Goal: Contribute content: Add original content to the website for others to see

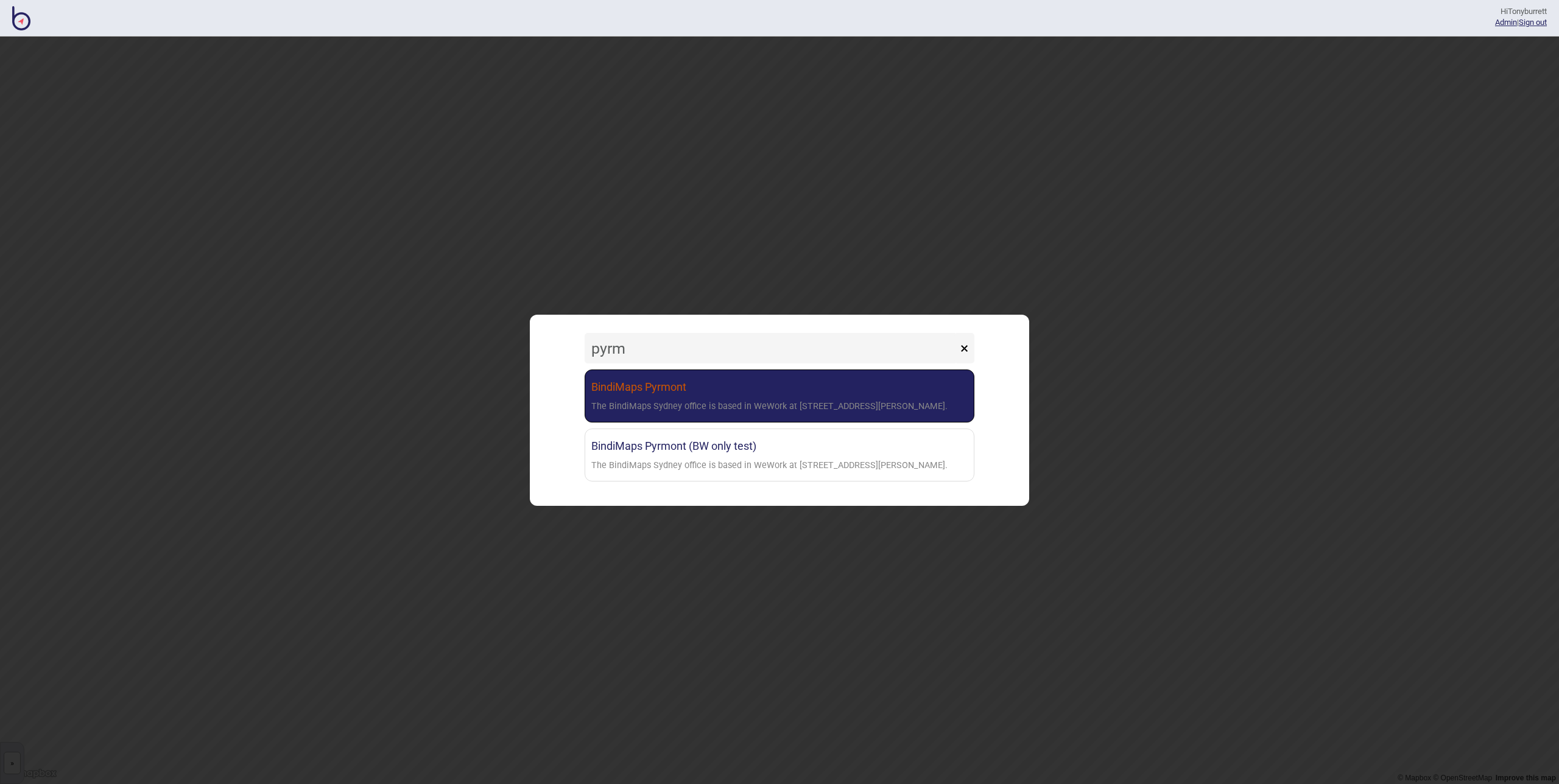
type input "pyrm"
click at [757, 386] on link "BindiMaps Pyrmont The BindiMaps Sydney office is based in WeWork at [STREET_ADD…" at bounding box center [780, 396] width 390 height 53
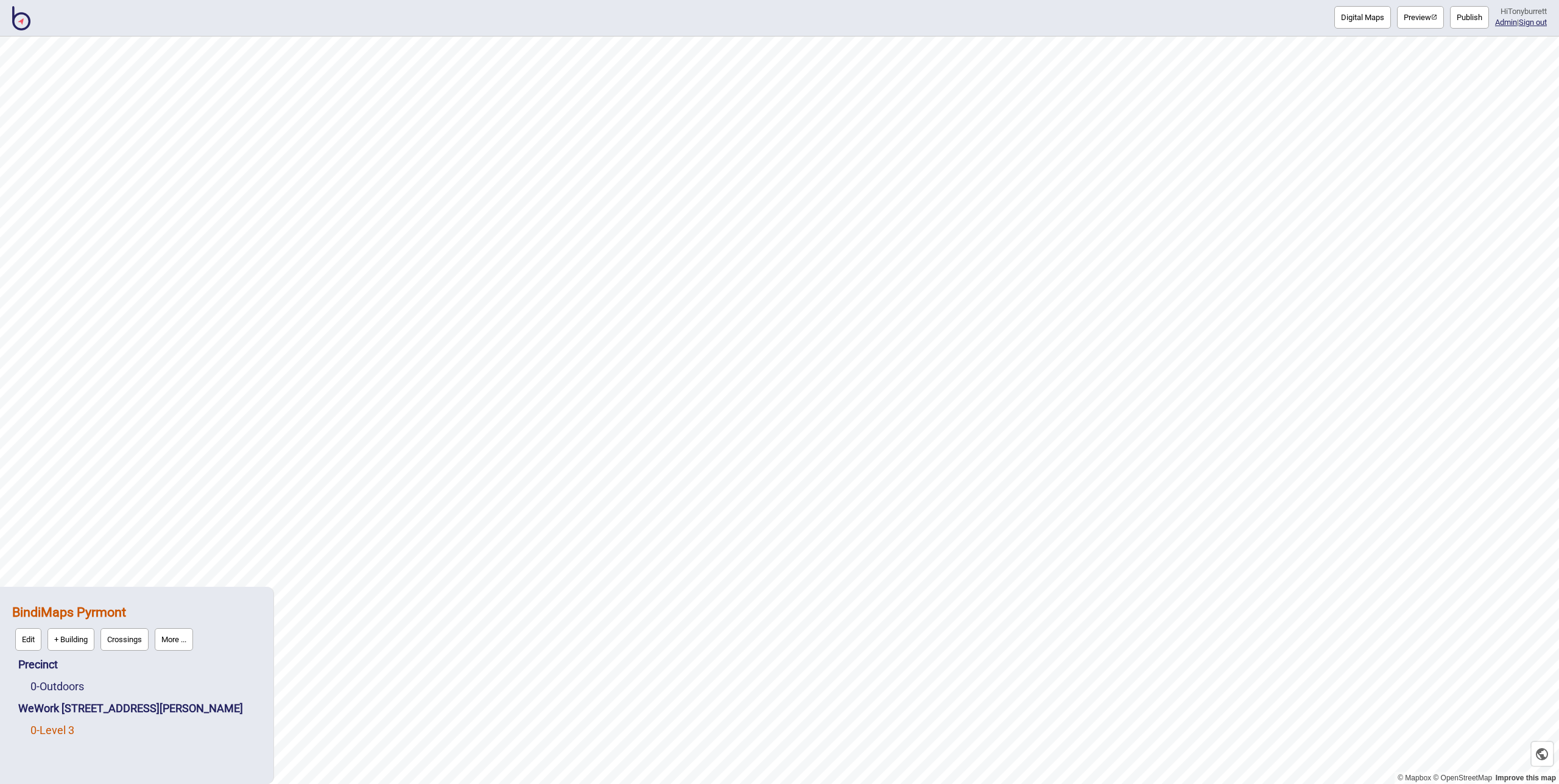
click at [62, 728] on link "0 - Level 3" at bounding box center [52, 730] width 44 height 13
click at [1165, 18] on button "Digital Maps" at bounding box center [1363, 17] width 57 height 23
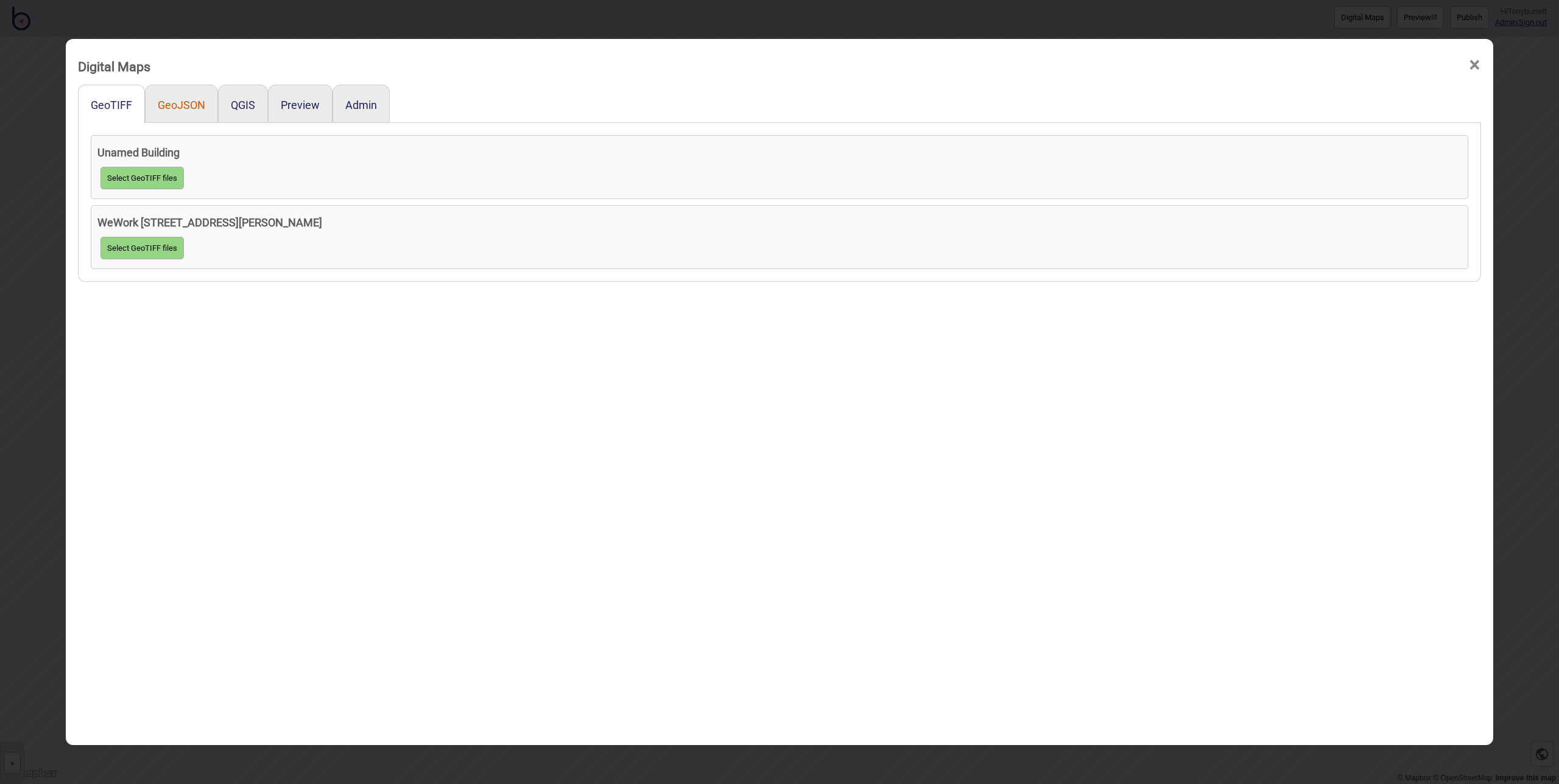
click at [175, 106] on button "GeoJSON" at bounding box center [181, 106] width 47 height 13
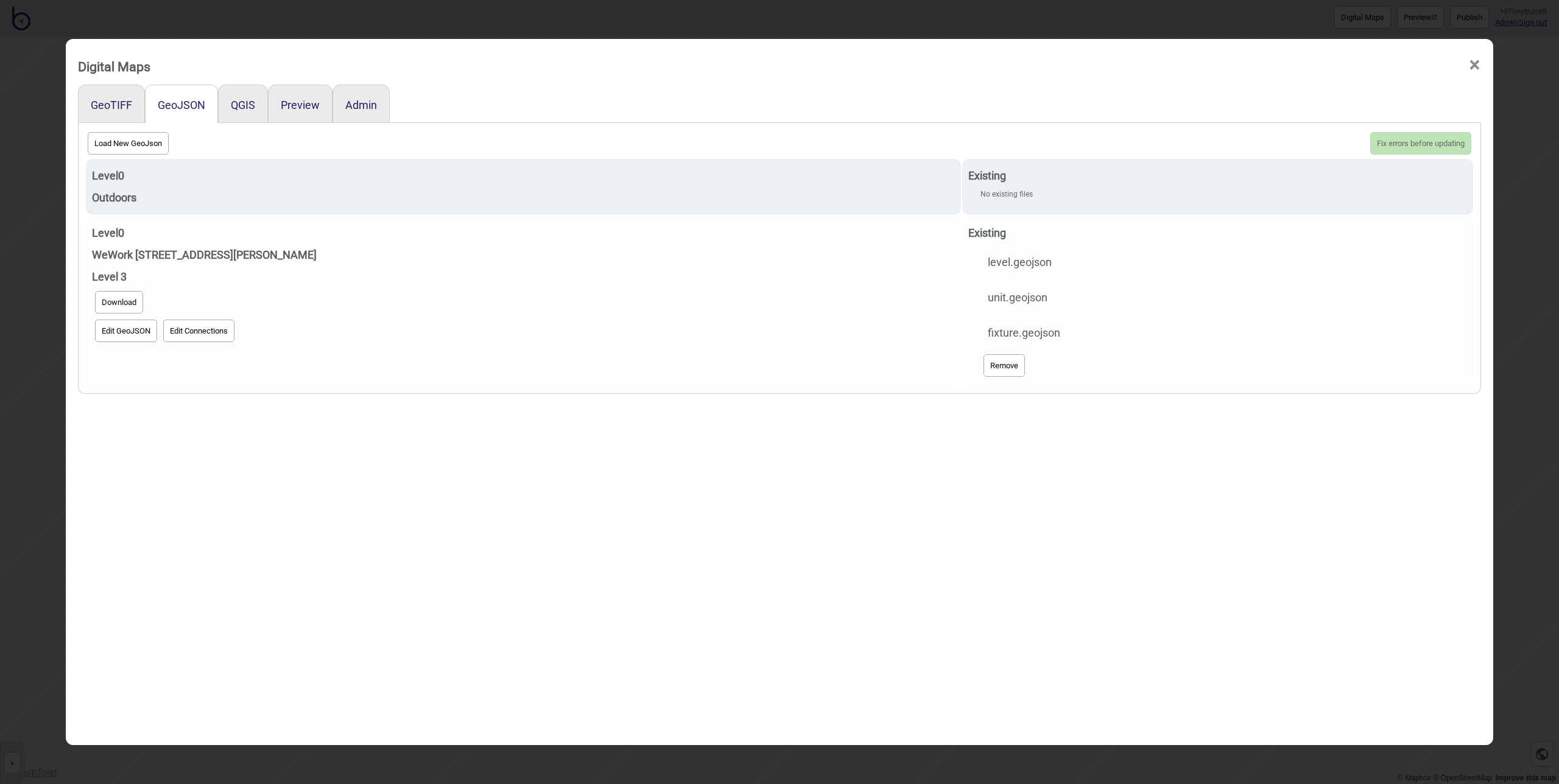
click at [112, 302] on button "Download" at bounding box center [119, 302] width 48 height 23
click at [117, 333] on button "Edit GeoJSON" at bounding box center [126, 331] width 62 height 23
click at [274, 372] on td "Level 0 WeWork [STREET_ADDRESS][PERSON_NAME] Download Edit GeoJSON Edit Connect…" at bounding box center [523, 301] width 876 height 170
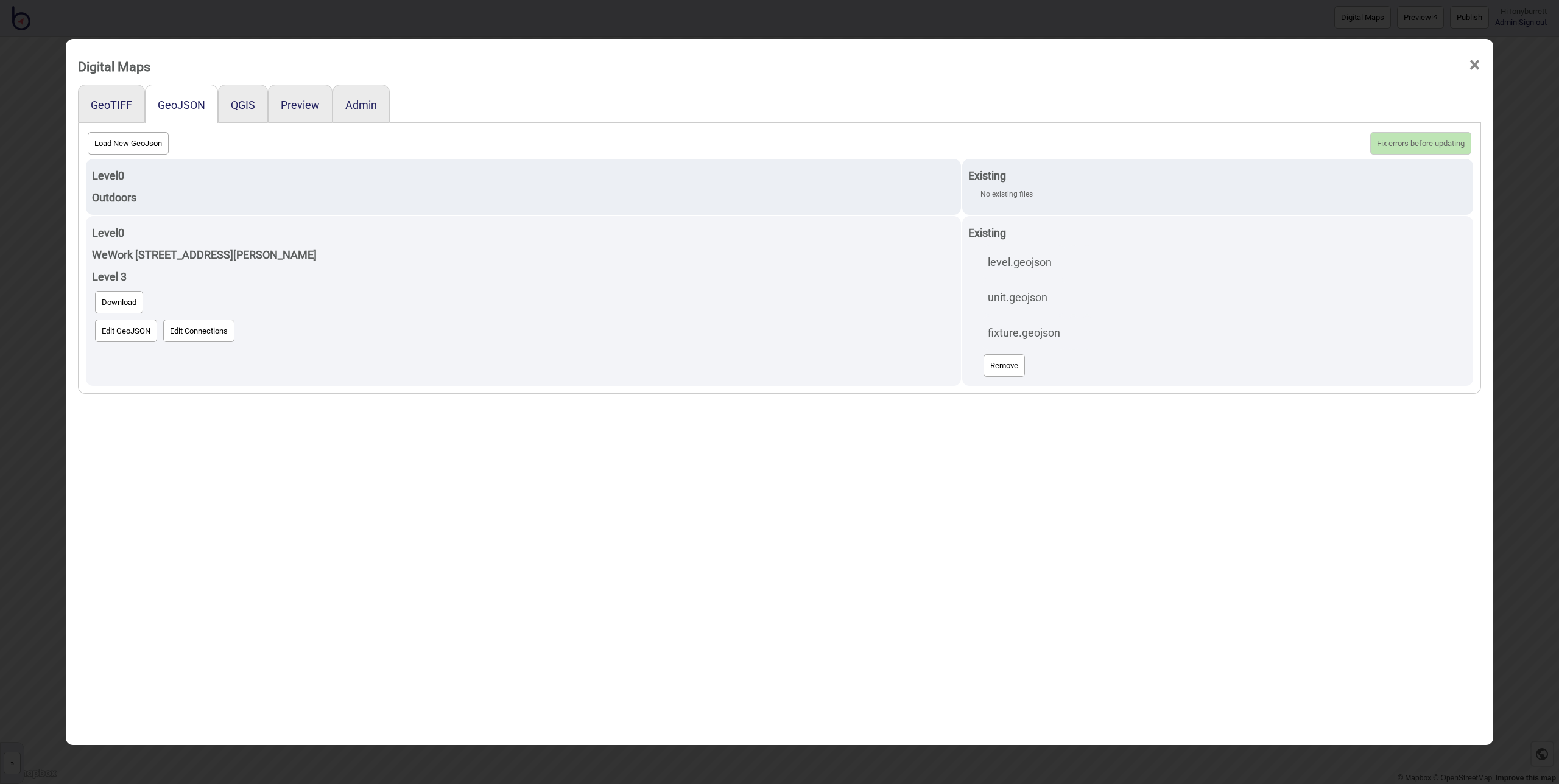
click at [129, 152] on button "Load New GeoJson" at bounding box center [128, 143] width 81 height 23
click input "file" at bounding box center [0, 0] width 0 height 0
select select "unit (1).geojson"
select select "level (1).geojson"
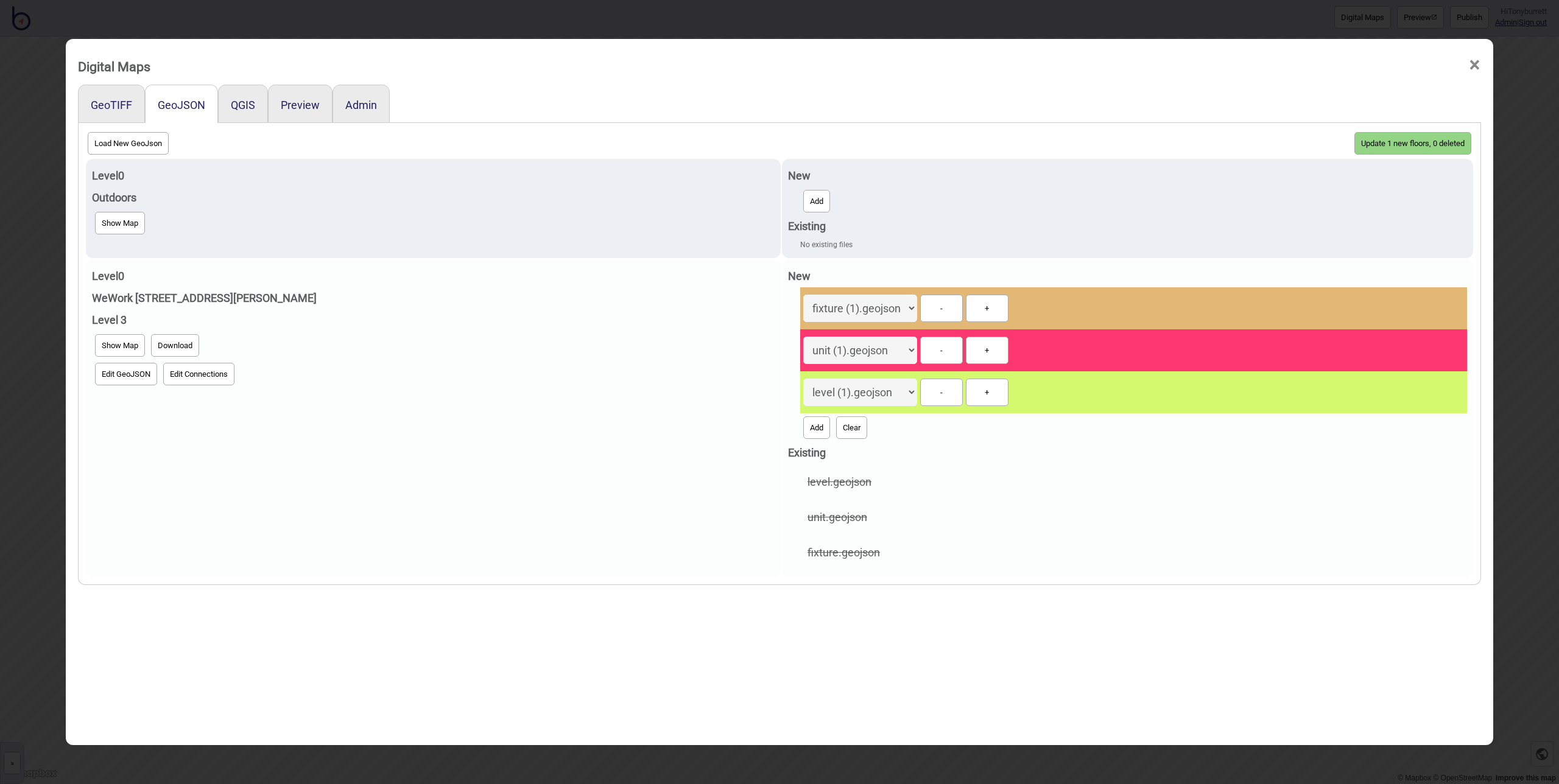
click at [803, 433] on button "Add" at bounding box center [816, 428] width 26 height 23
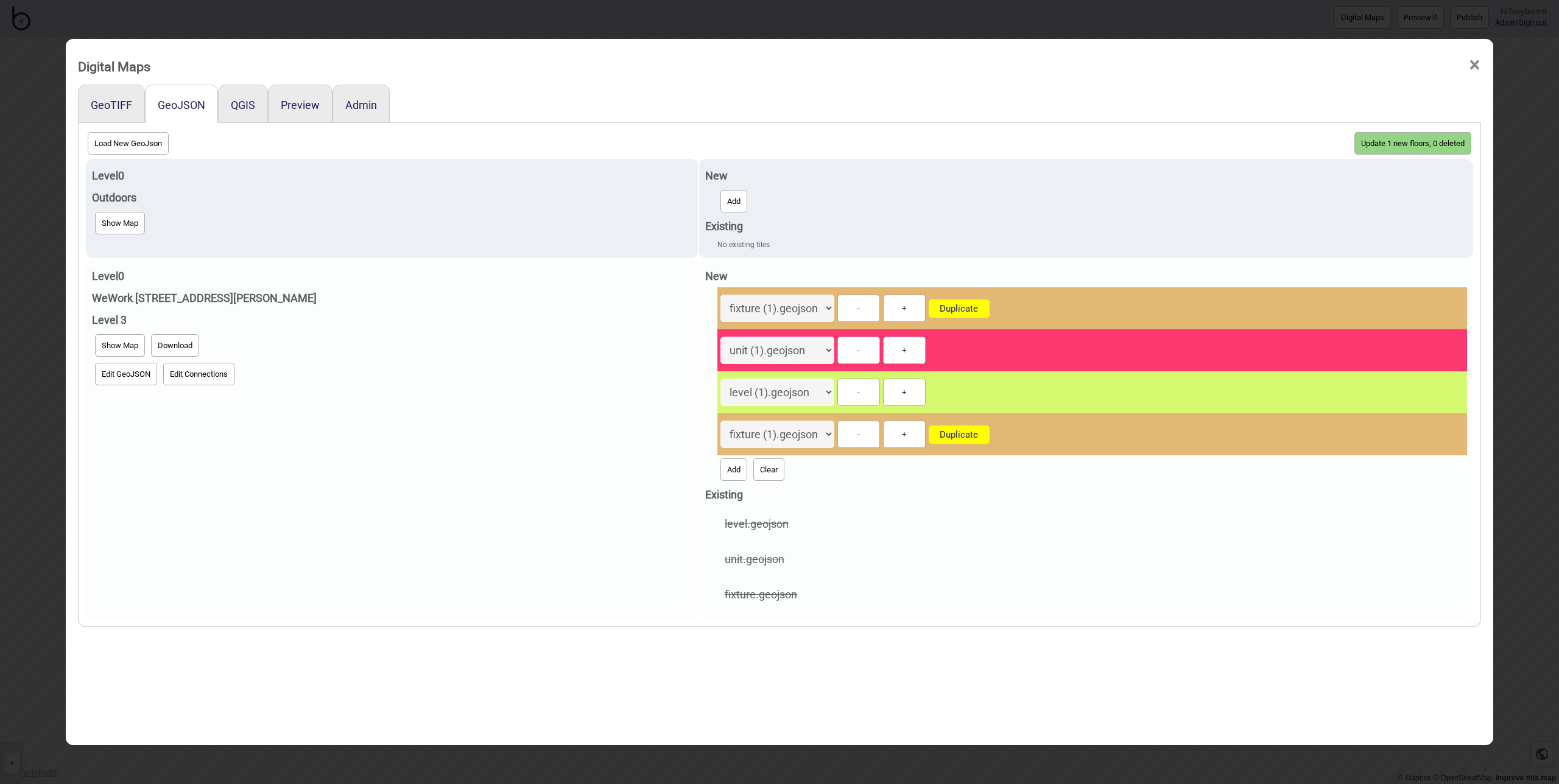
click at [837, 438] on button "-" at bounding box center [858, 434] width 42 height 27
select select "level (1).geojson"
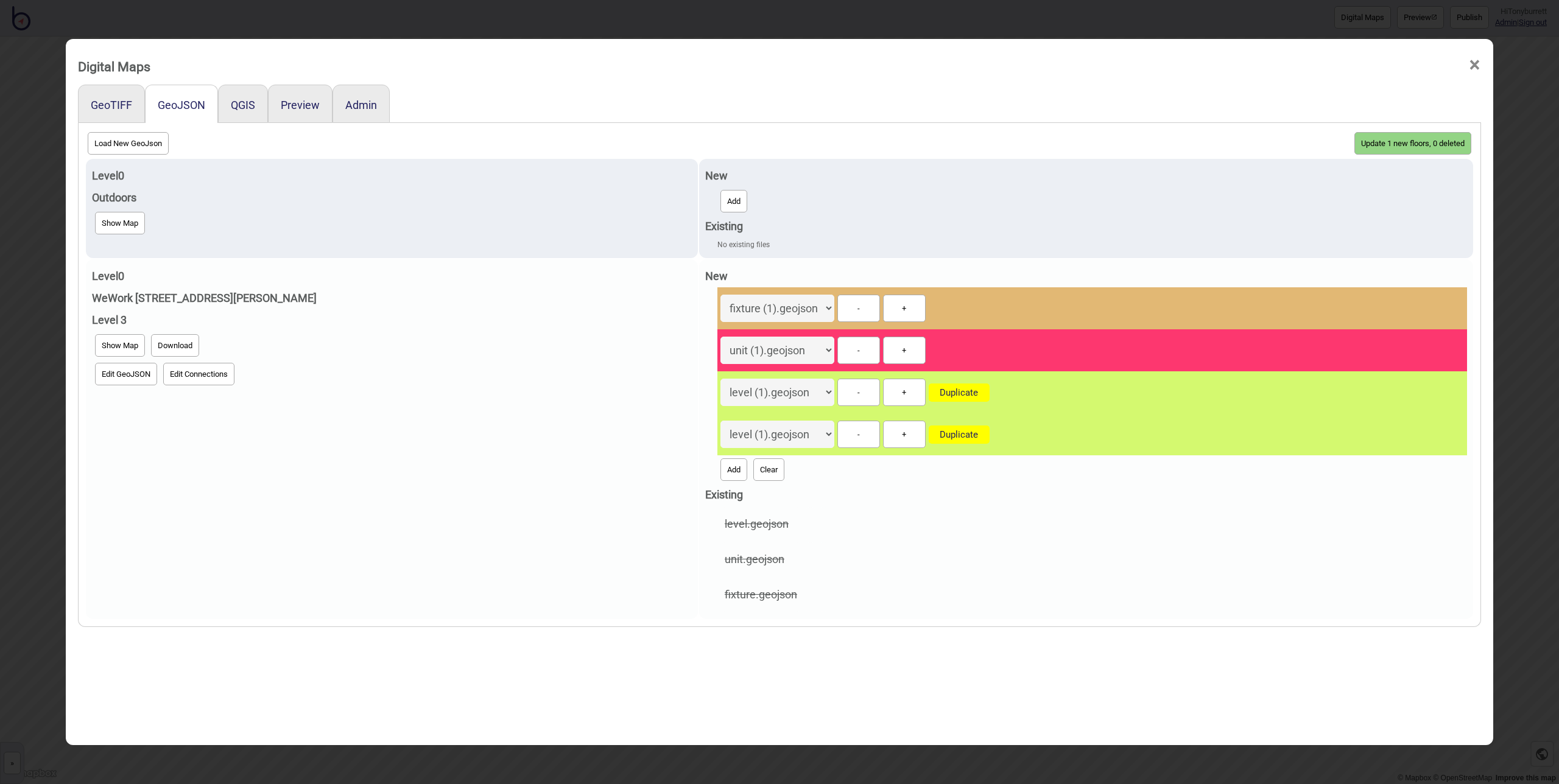
click at [837, 392] on button "-" at bounding box center [858, 392] width 42 height 27
select select "unit (1).geojson"
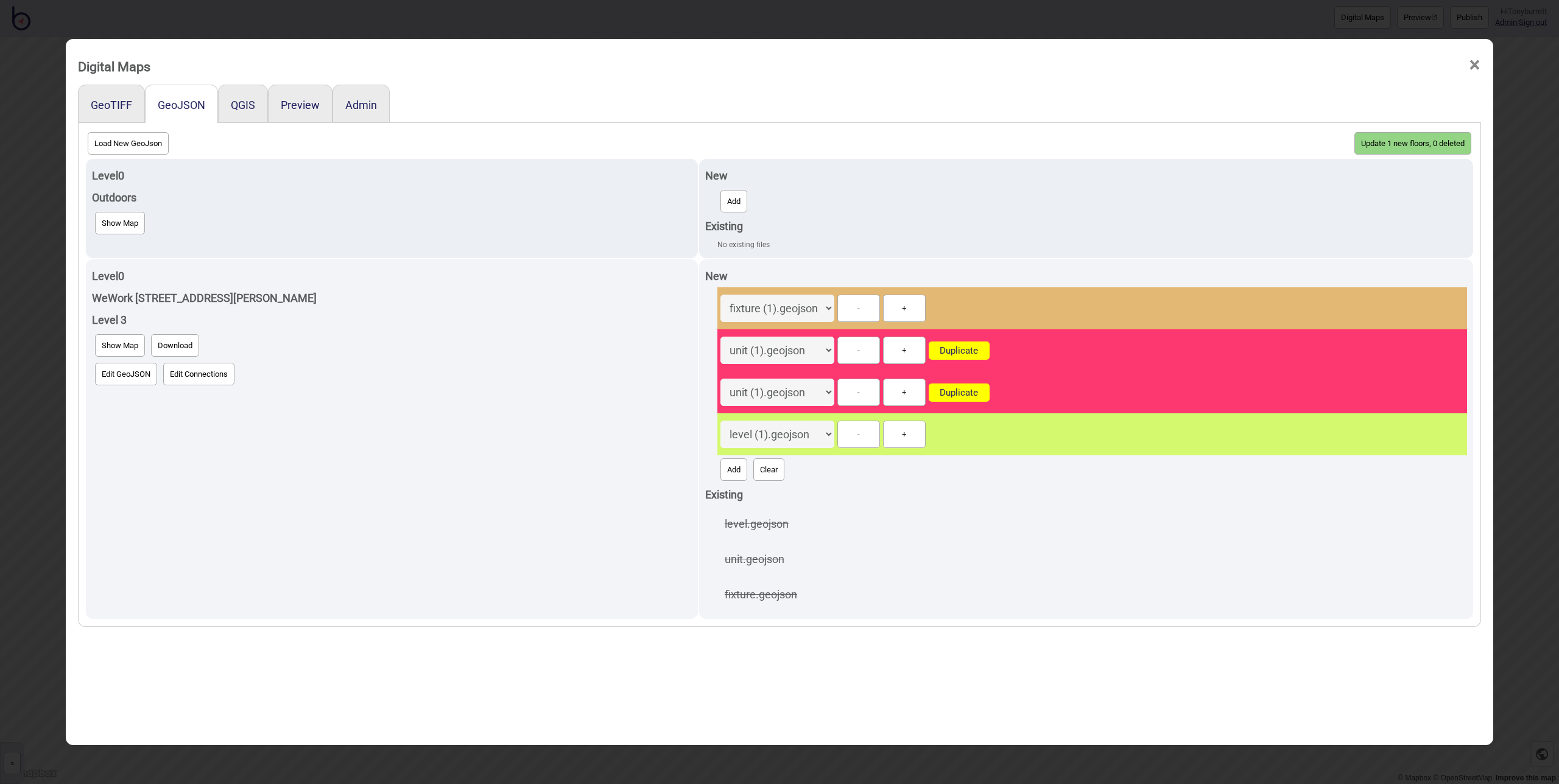
scroll to position [5, 0]
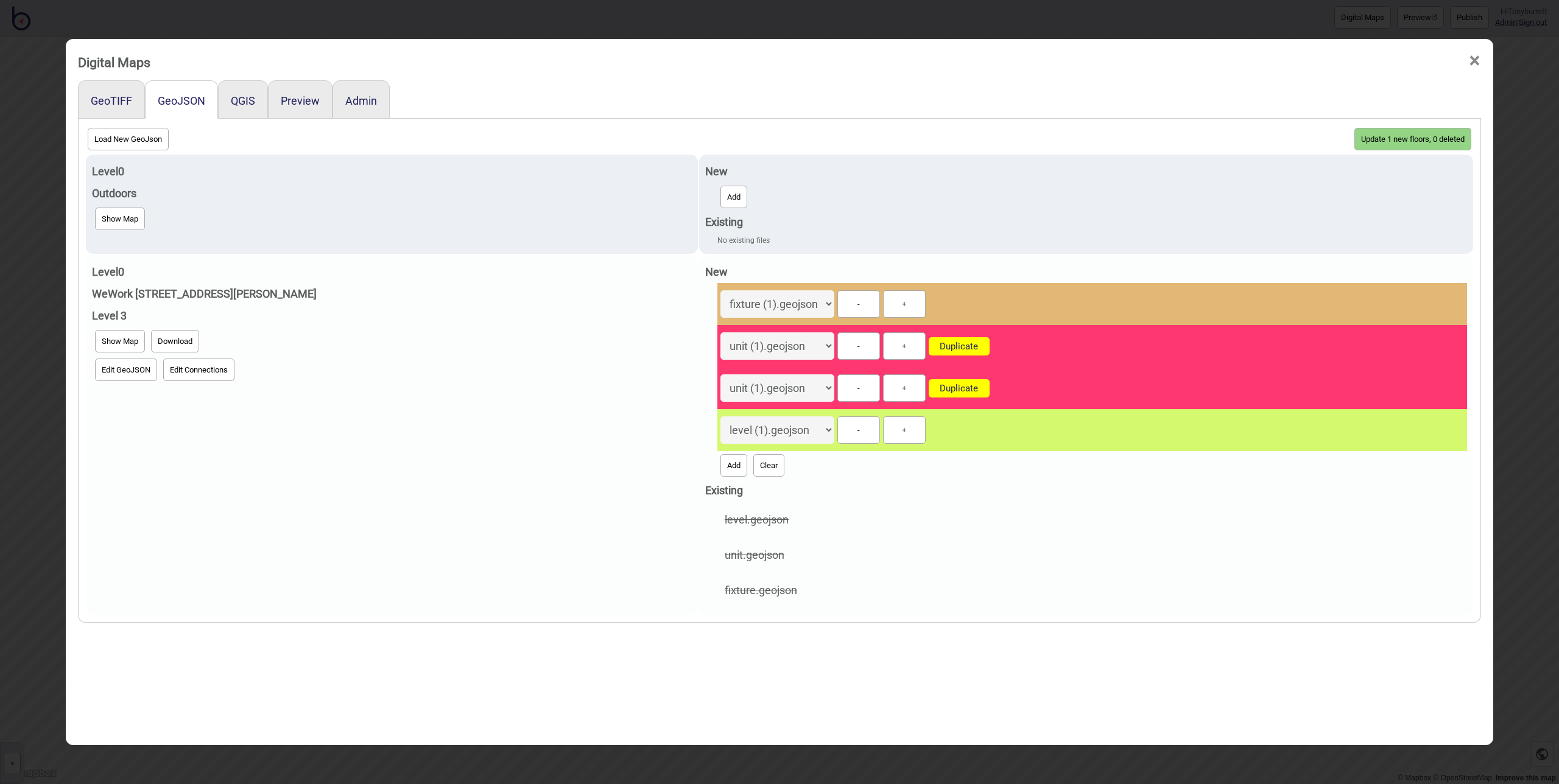
click at [753, 462] on button "Clear" at bounding box center [768, 466] width 31 height 23
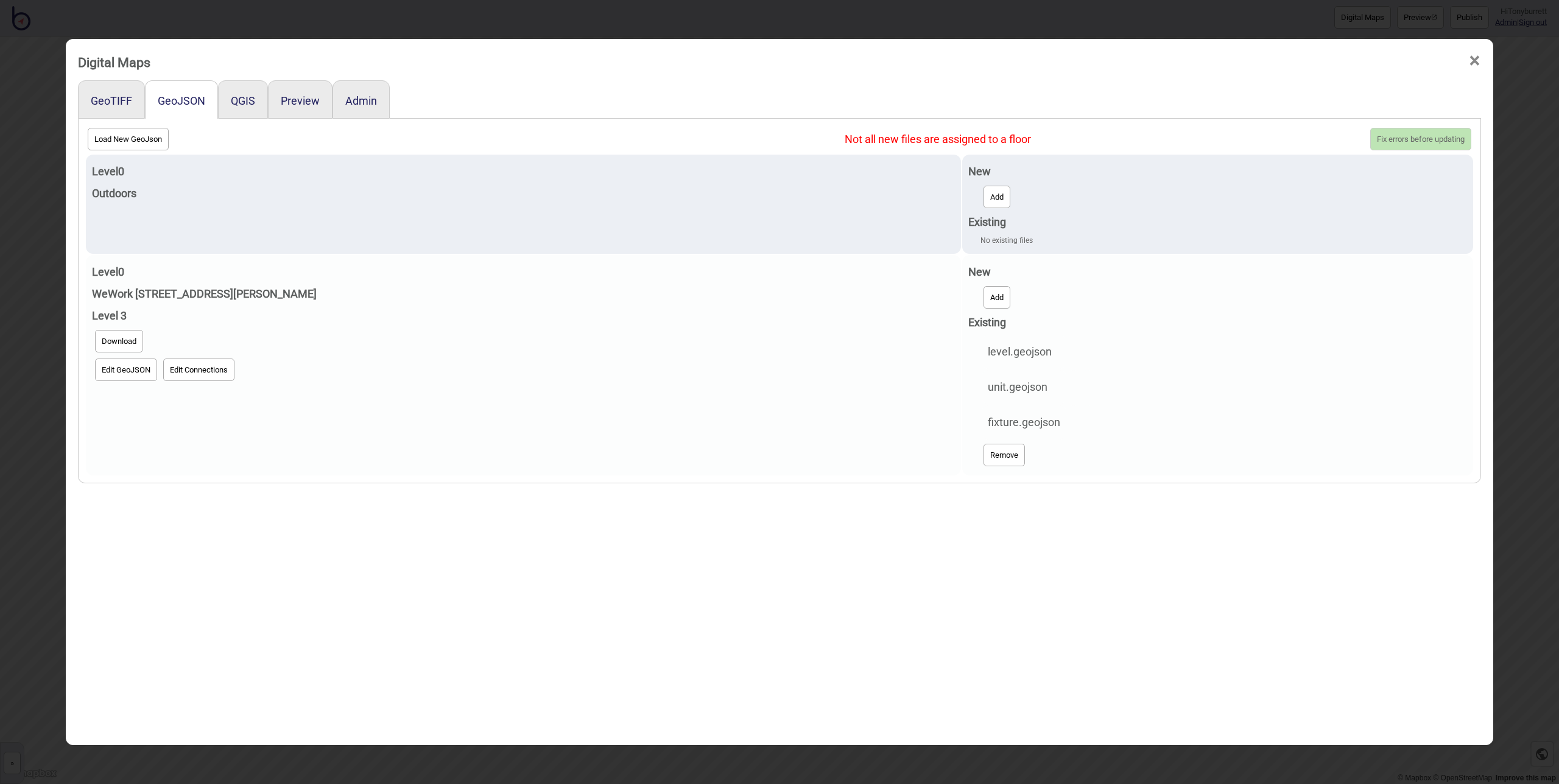
click at [984, 296] on button "Add" at bounding box center [997, 298] width 26 height 23
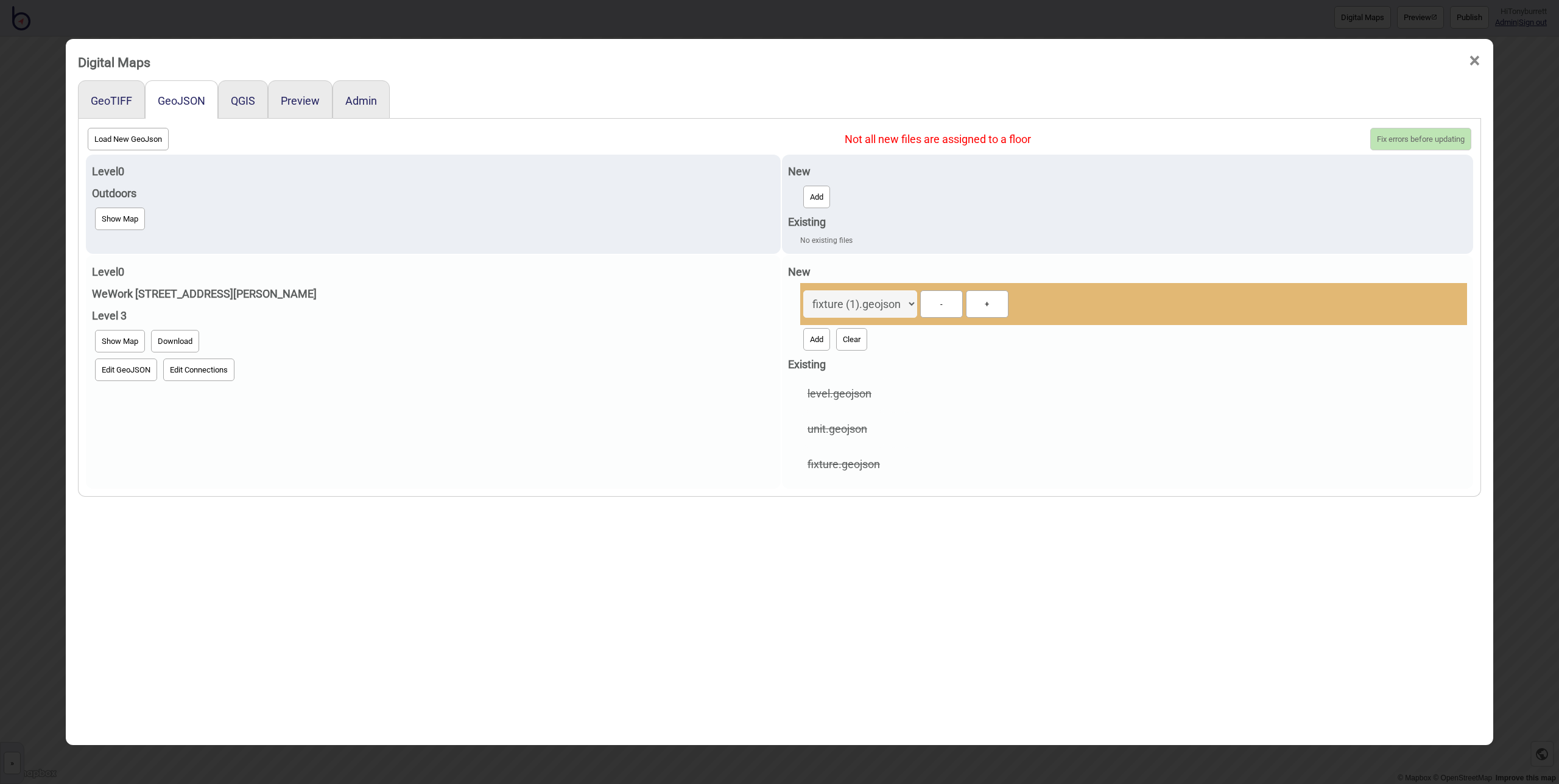
click at [803, 342] on button "Add" at bounding box center [816, 339] width 26 height 23
select select "unit (1).geojson"
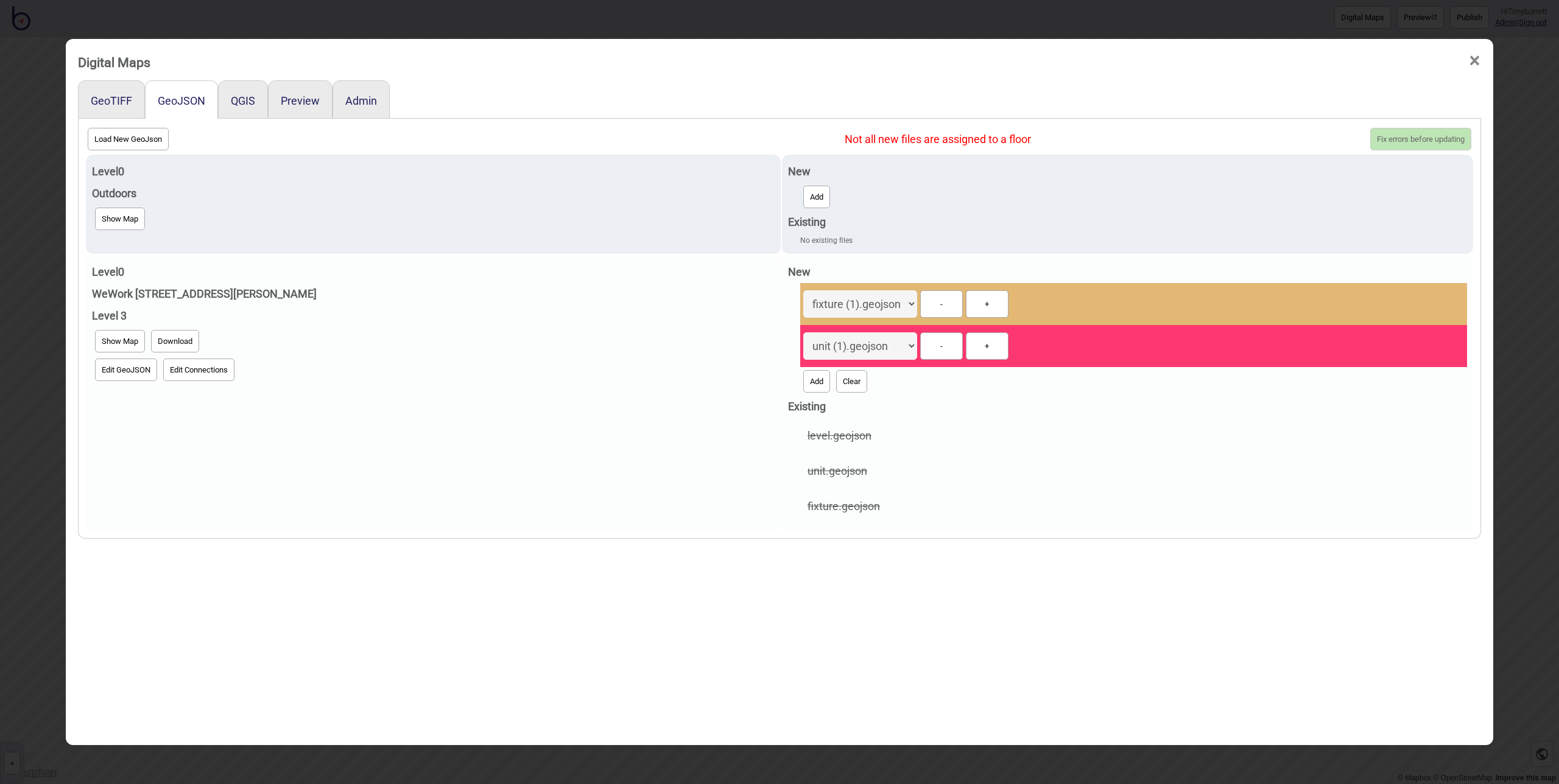
click at [803, 376] on button "Add" at bounding box center [816, 382] width 26 height 23
select select "level (1).geojson"
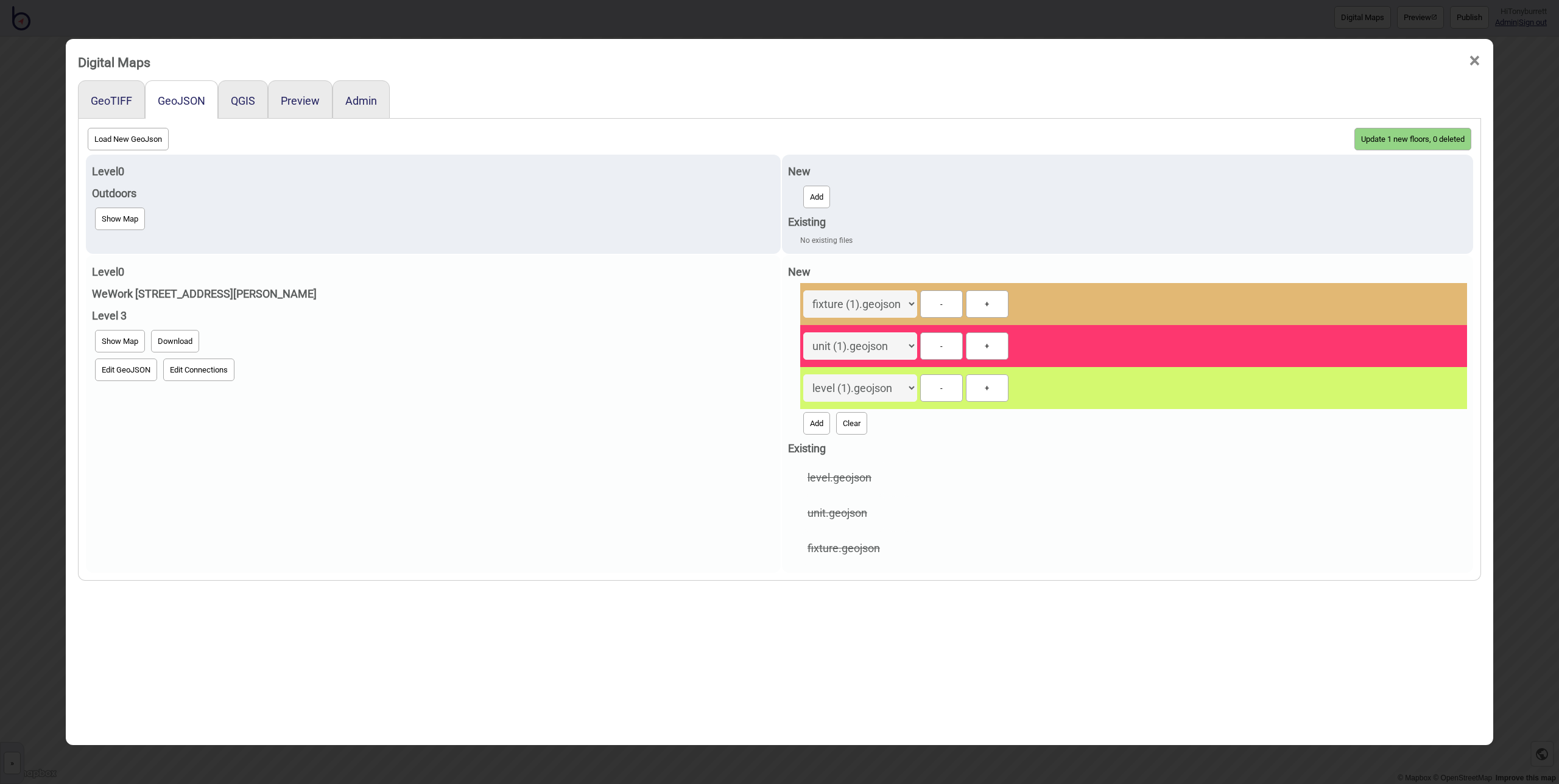
click at [889, 474] on div "level.geojson unit.geojson fixture.geojson" at bounding box center [1134, 514] width 667 height 107
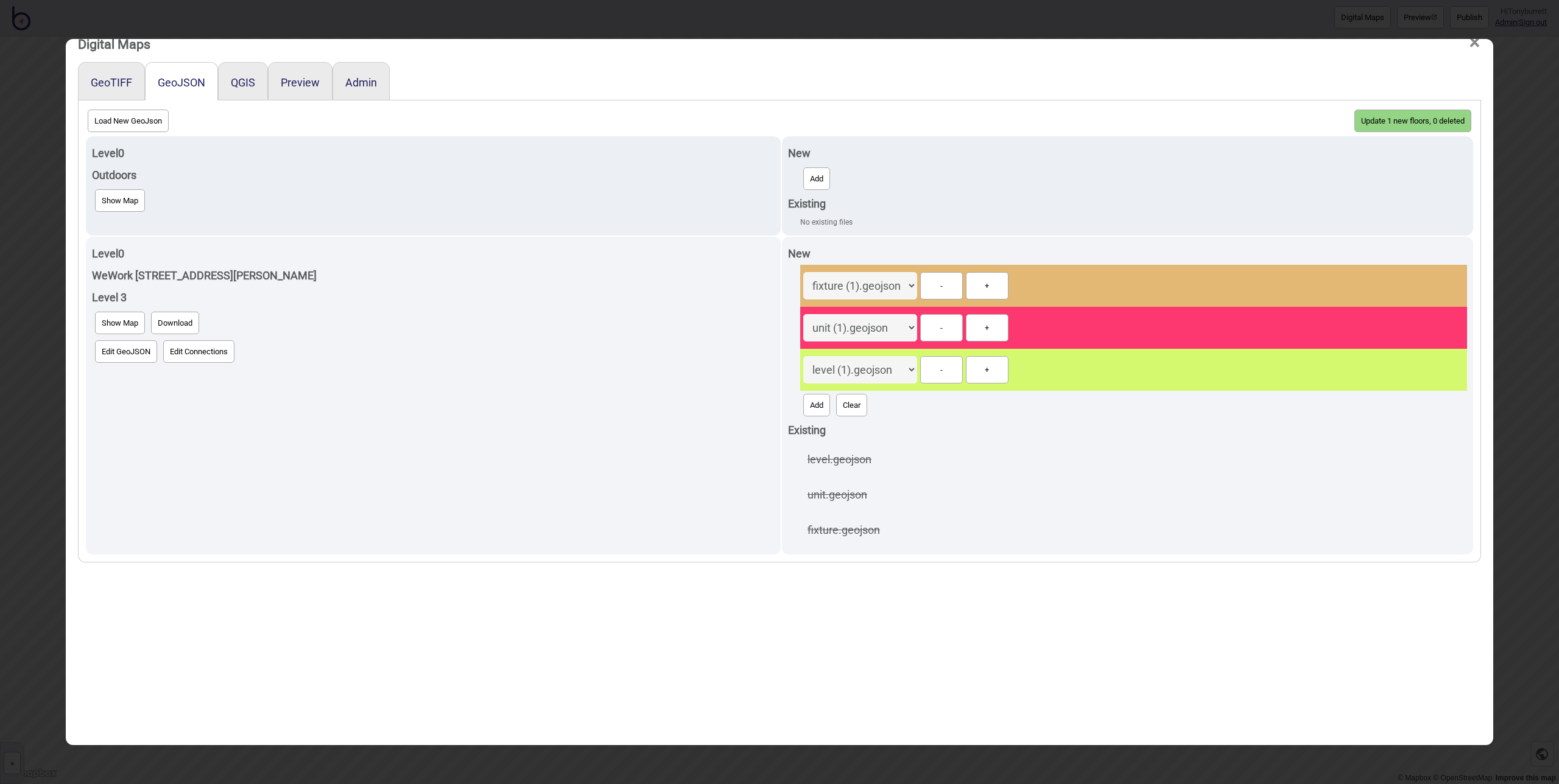
scroll to position [26, 0]
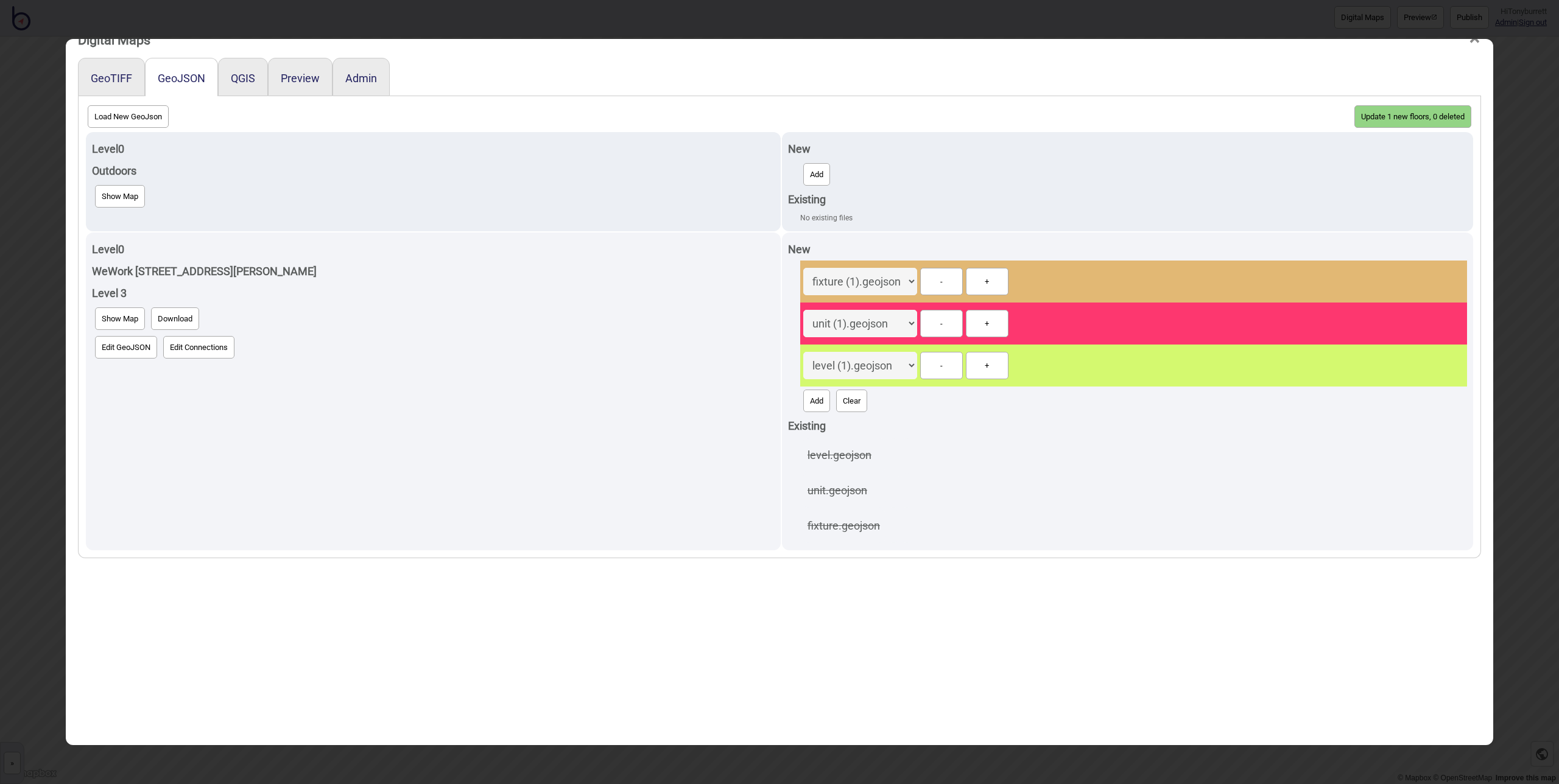
click at [1165, 123] on button "Update 1 new floors, 0 deleted" at bounding box center [1413, 117] width 117 height 23
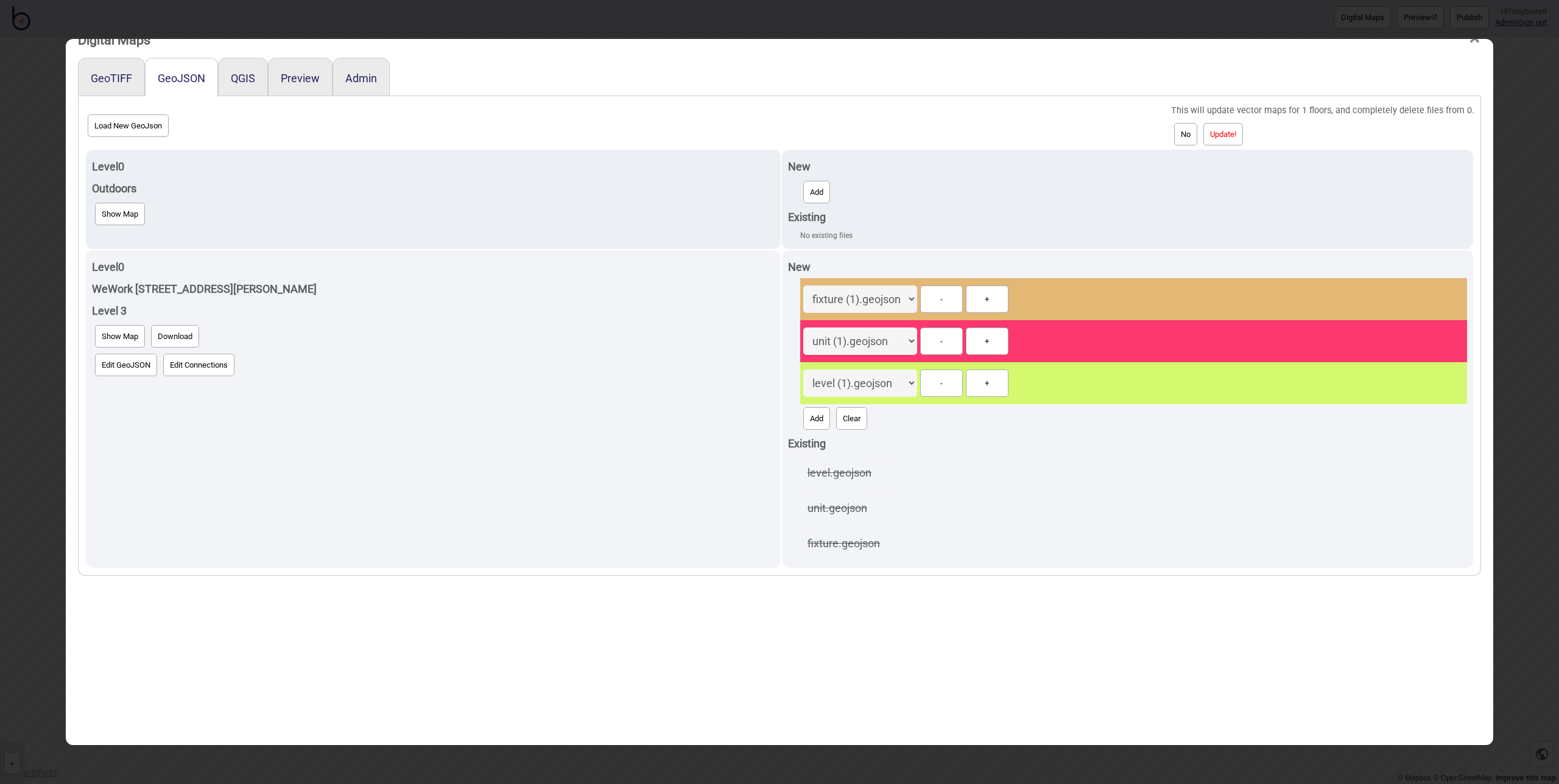
click at [1165, 143] on button "Update!" at bounding box center [1223, 135] width 40 height 23
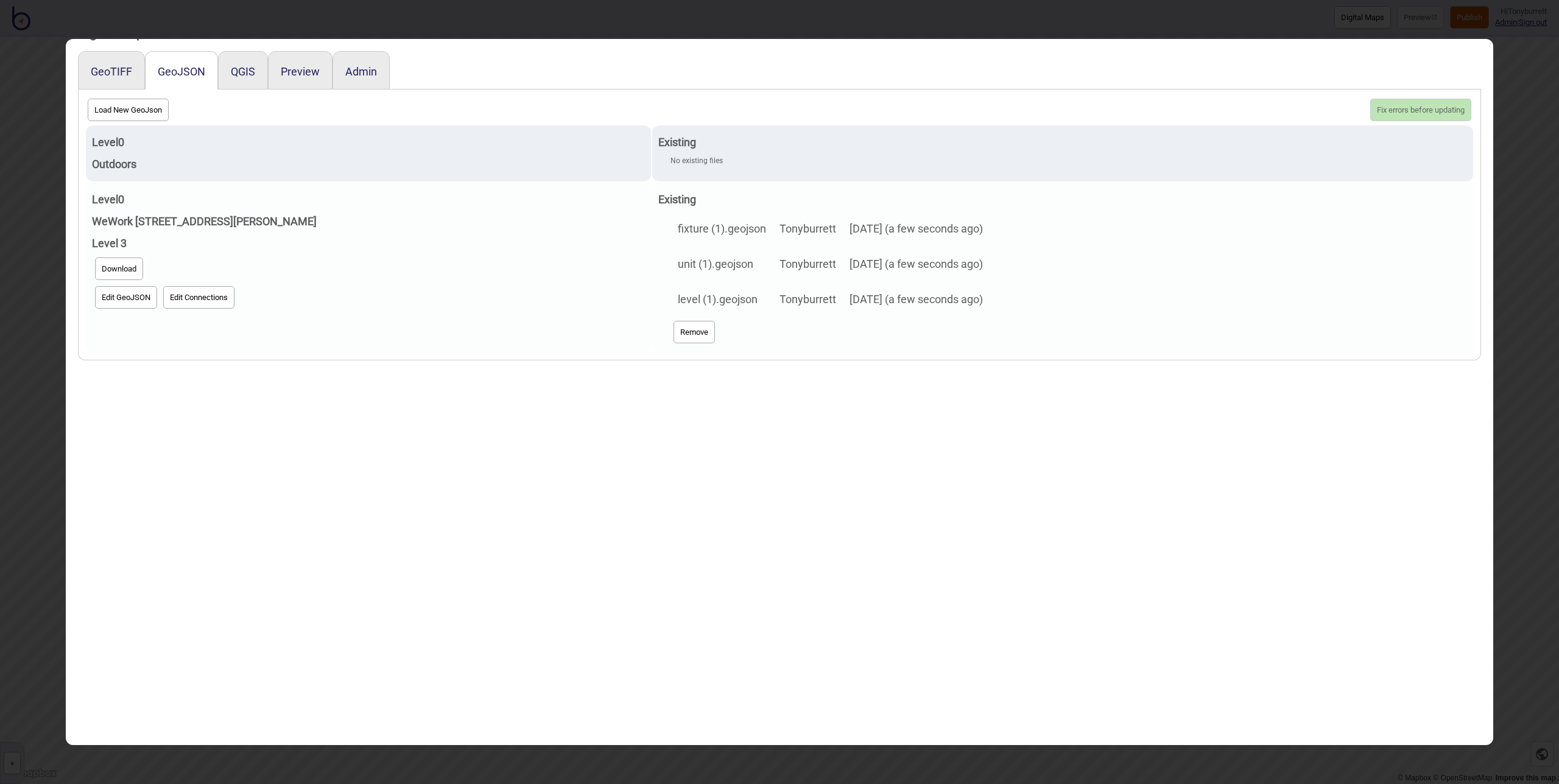
click at [126, 302] on button "Edit GeoJSON" at bounding box center [126, 298] width 62 height 23
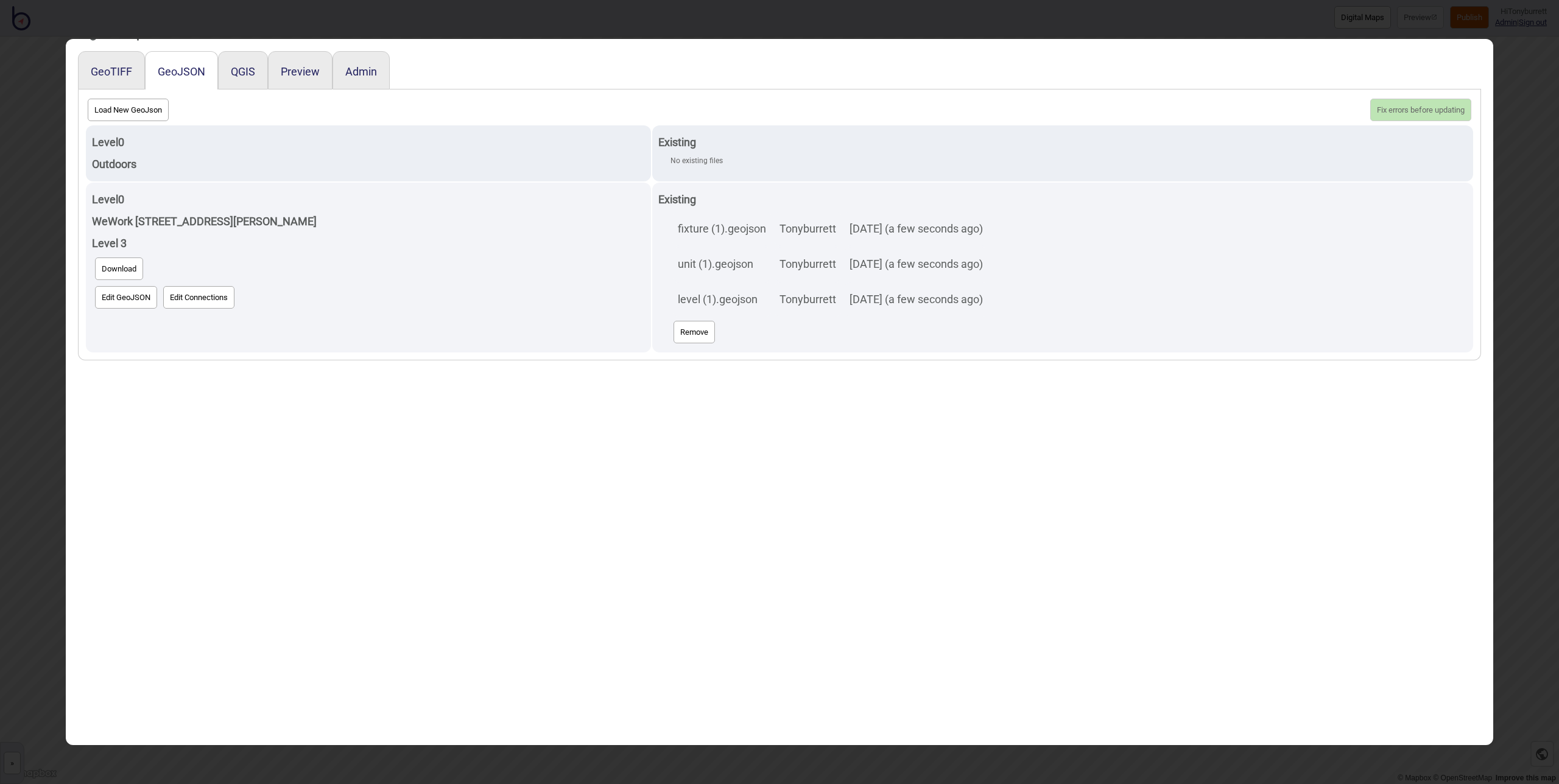
click at [126, 113] on button "Load New GeoJson" at bounding box center [128, 110] width 81 height 23
click input "file" at bounding box center [0, 0] width 0 height 0
select select "unit.geojson"
select select "fixture.geojson"
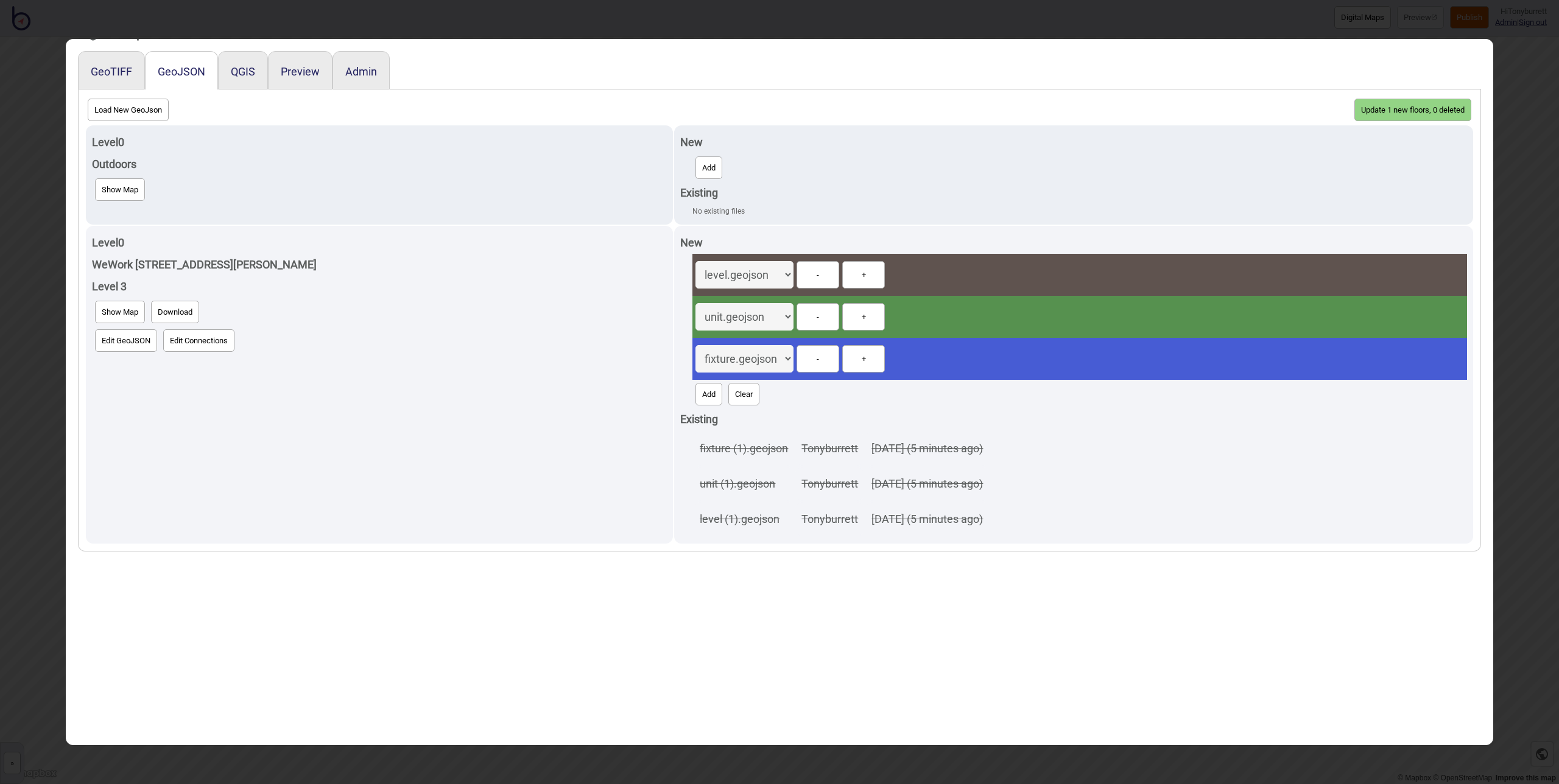
click at [1165, 115] on button "Update 1 new floors, 0 deleted" at bounding box center [1413, 110] width 117 height 23
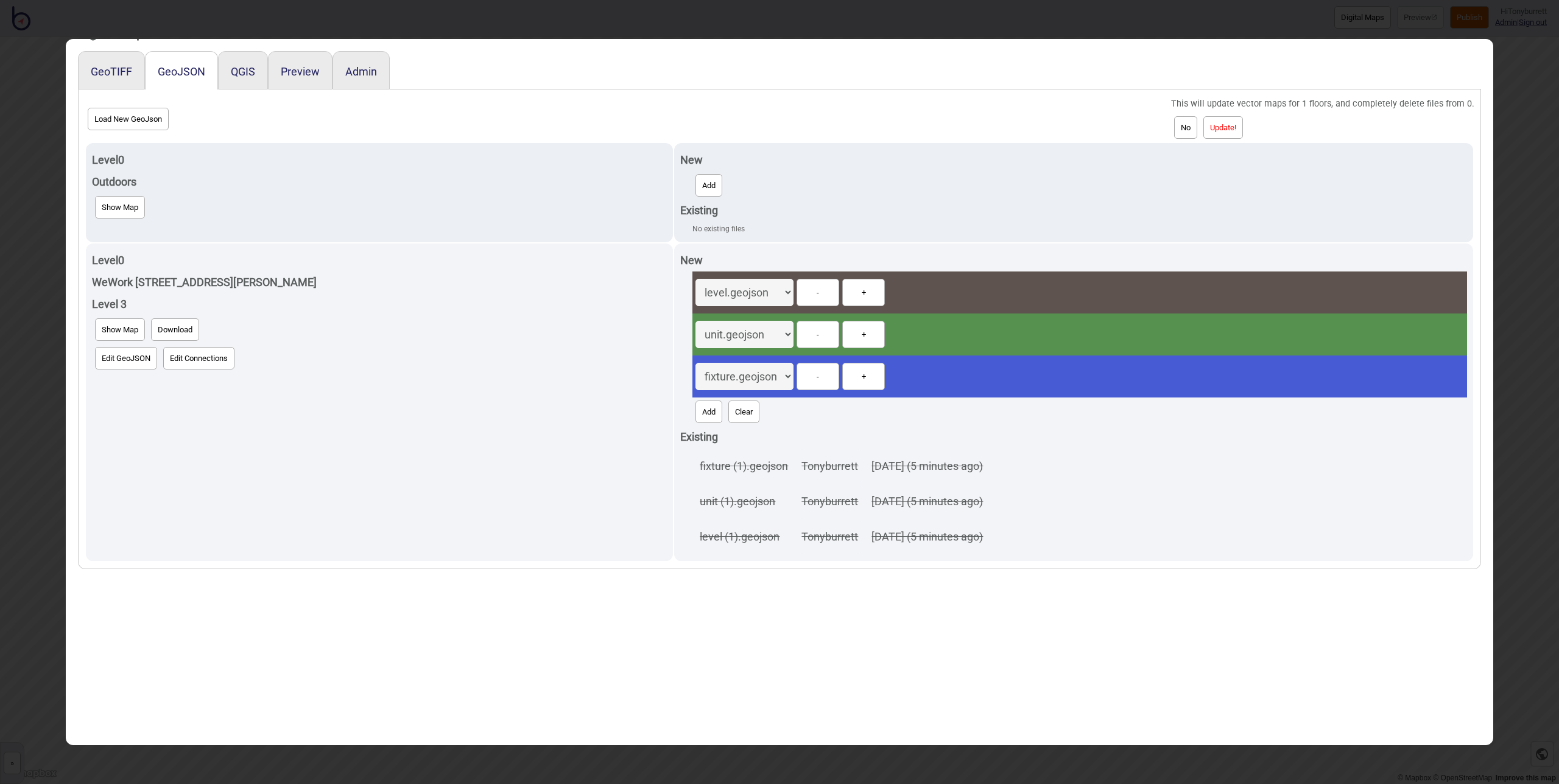
click at [1165, 125] on button "Update!" at bounding box center [1223, 127] width 40 height 23
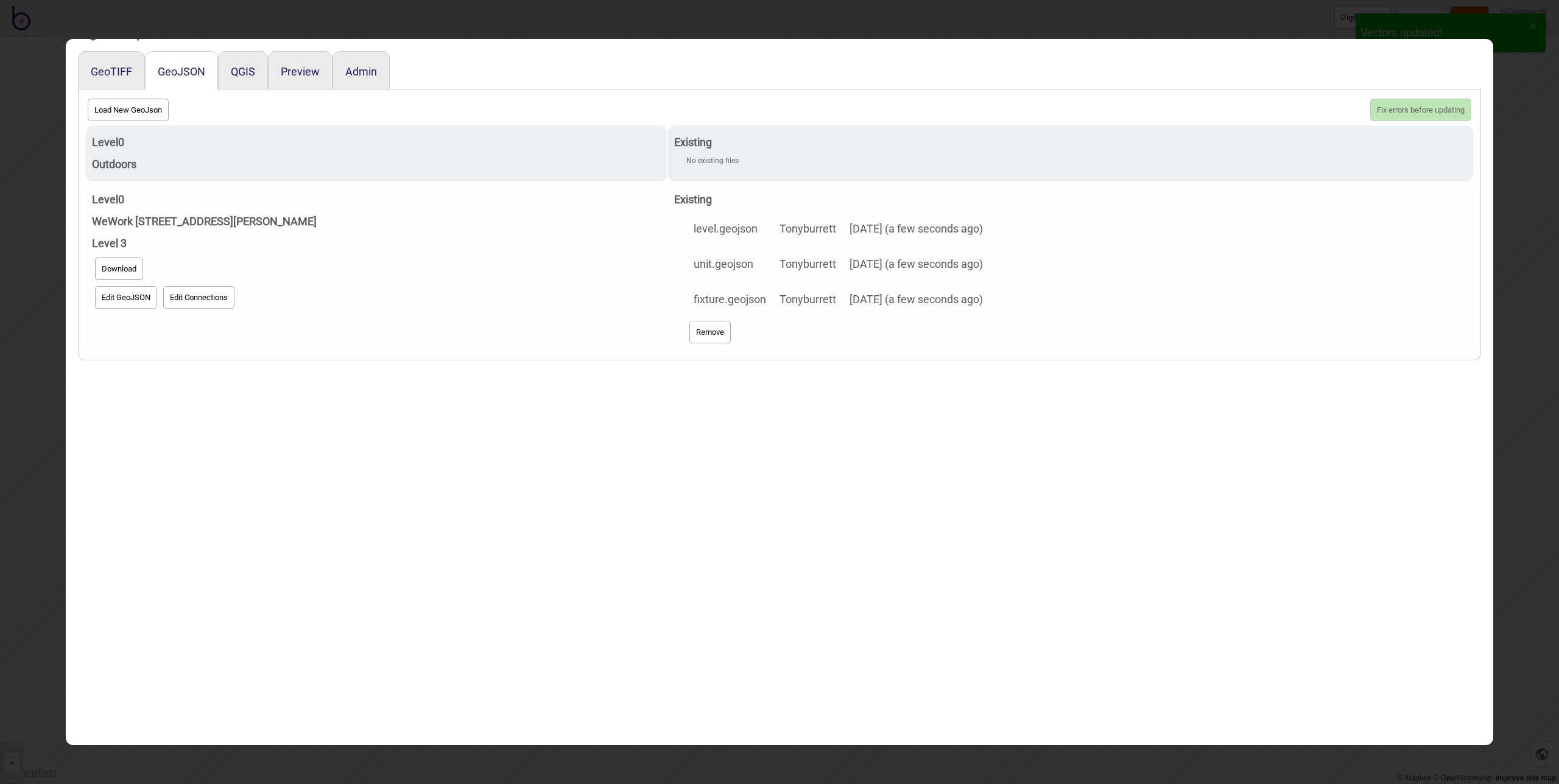
click at [112, 301] on button "Edit GeoJSON" at bounding box center [126, 298] width 62 height 23
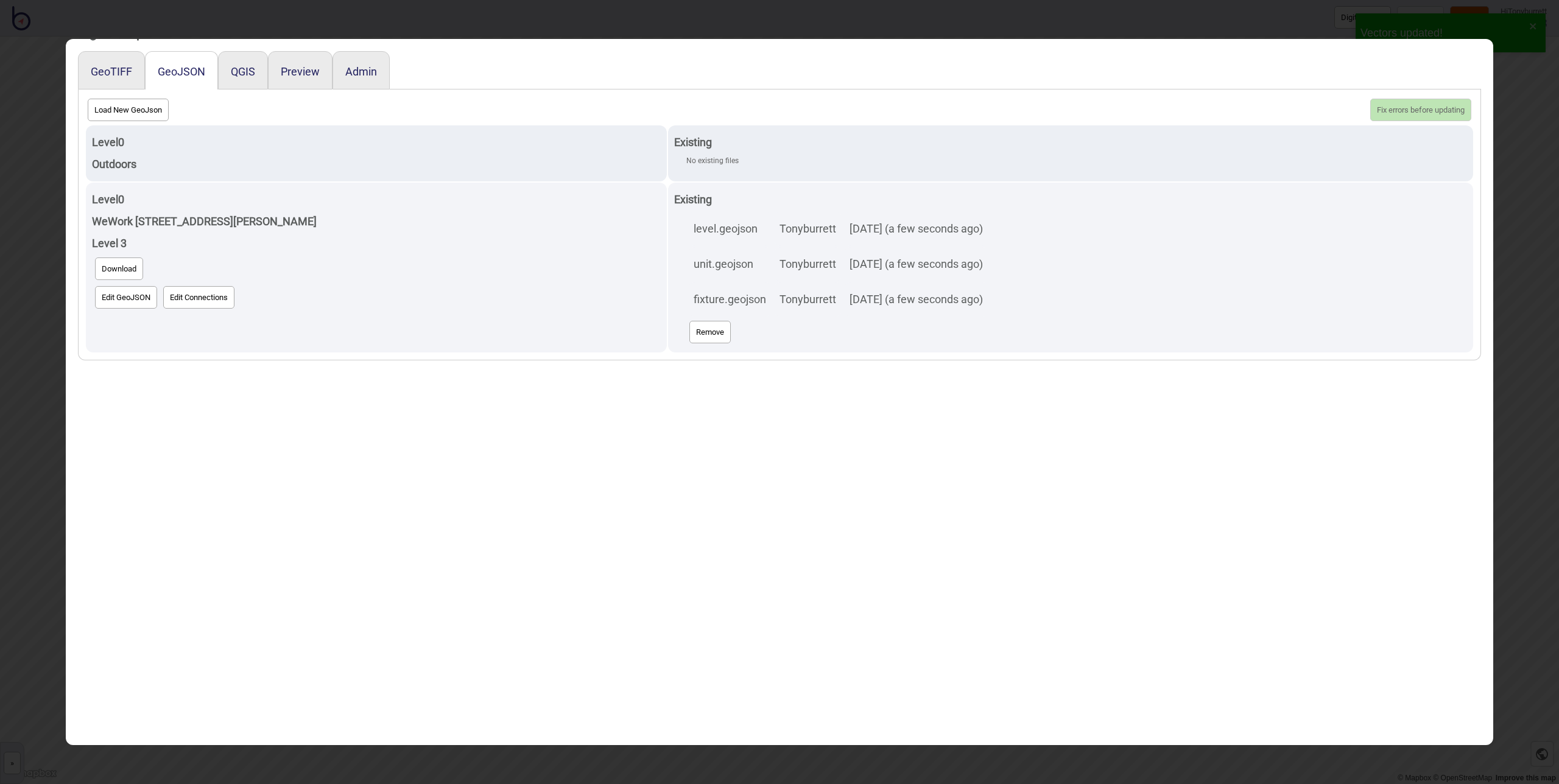
click at [794, 546] on div "GeoTIFF GeoJSON QGIS Preview Admin Load New GeoJson Fix errors before updating …" at bounding box center [780, 403] width 1403 height 706
click at [107, 77] on button "GeoTIFF" at bounding box center [111, 72] width 41 height 13
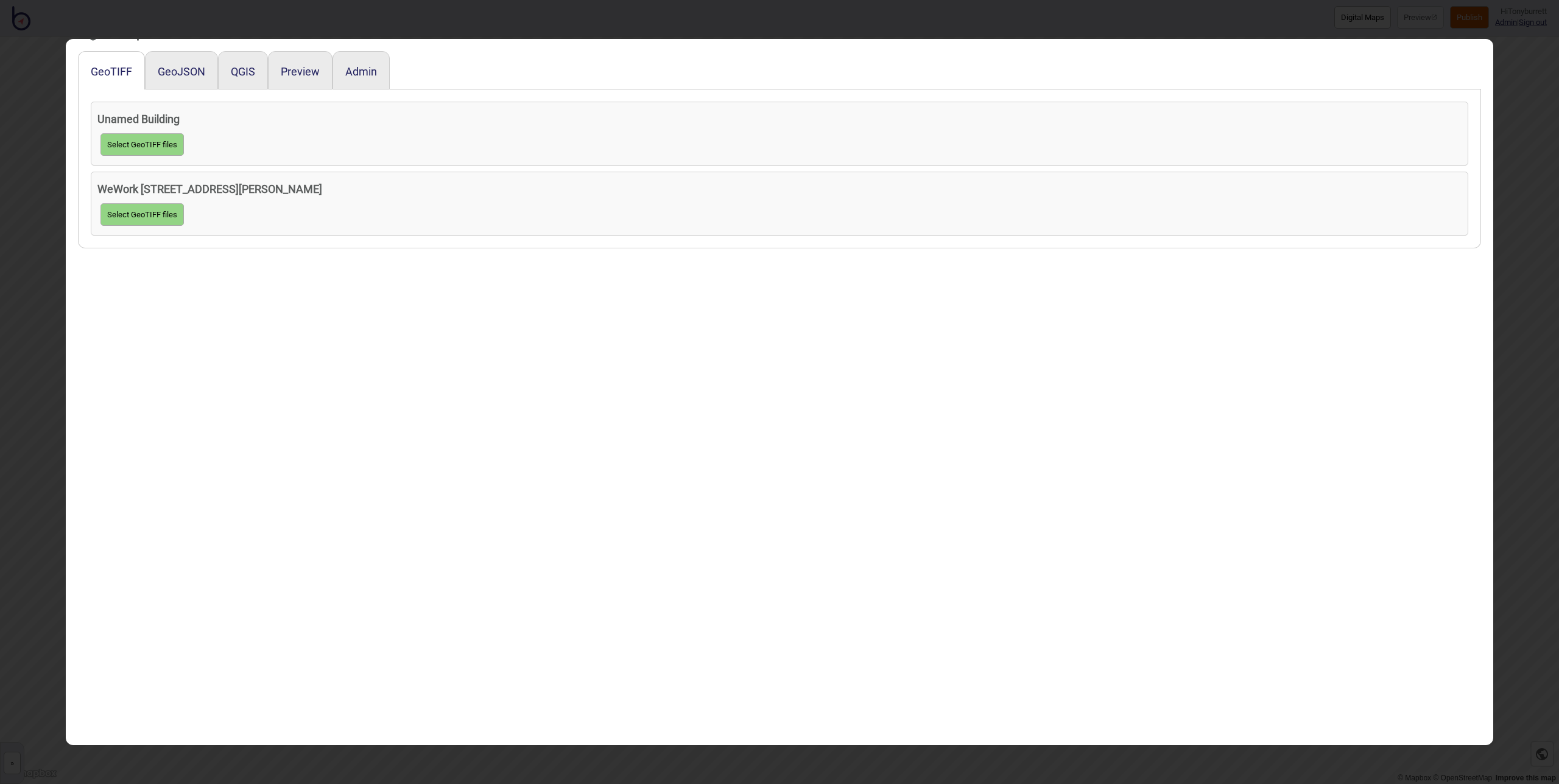
scroll to position [0, 0]
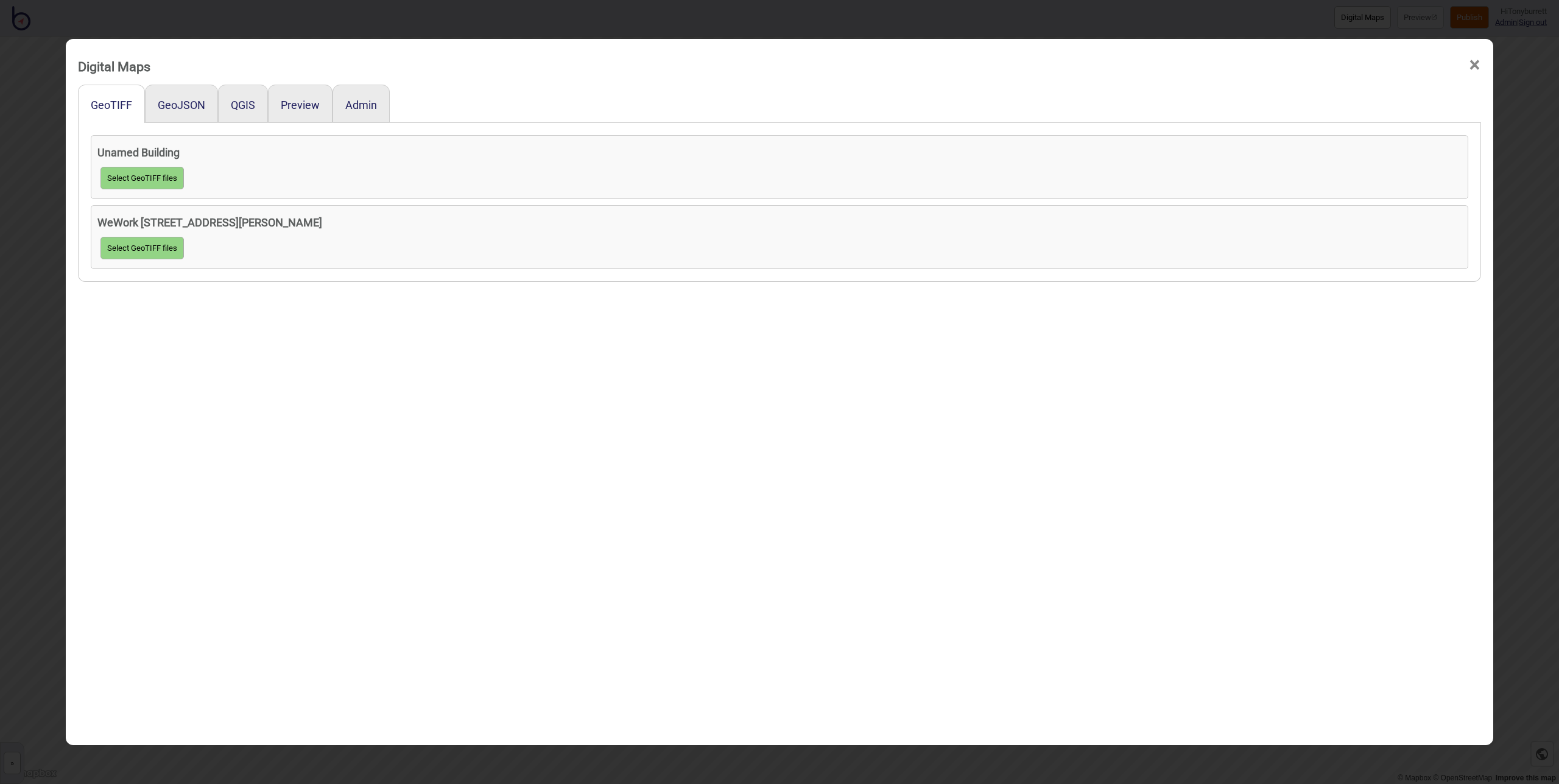
click at [1165, 65] on span "×" at bounding box center [1475, 65] width 13 height 41
